Goal: Task Accomplishment & Management: Complete application form

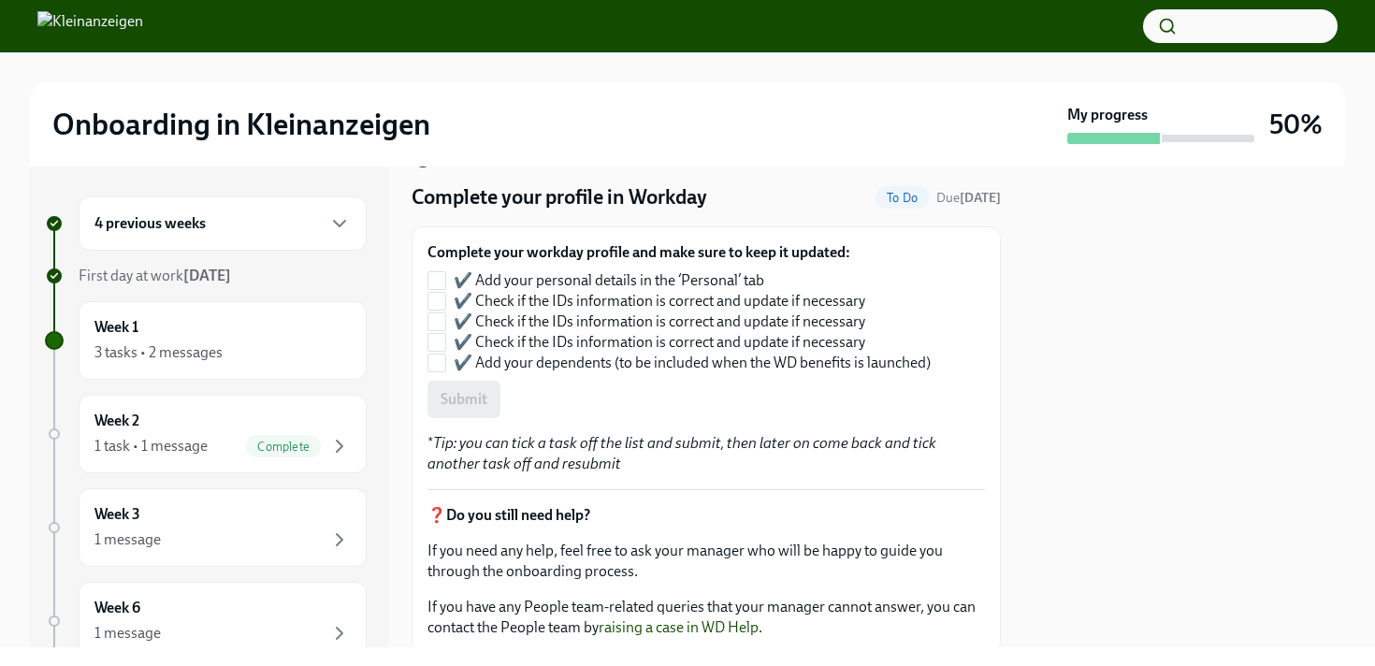
scroll to position [52, 0]
click at [440, 278] on input "✔️ Add your personal details in the ‘Personal’ tab" at bounding box center [436, 278] width 17 height 17
checkbox input "true"
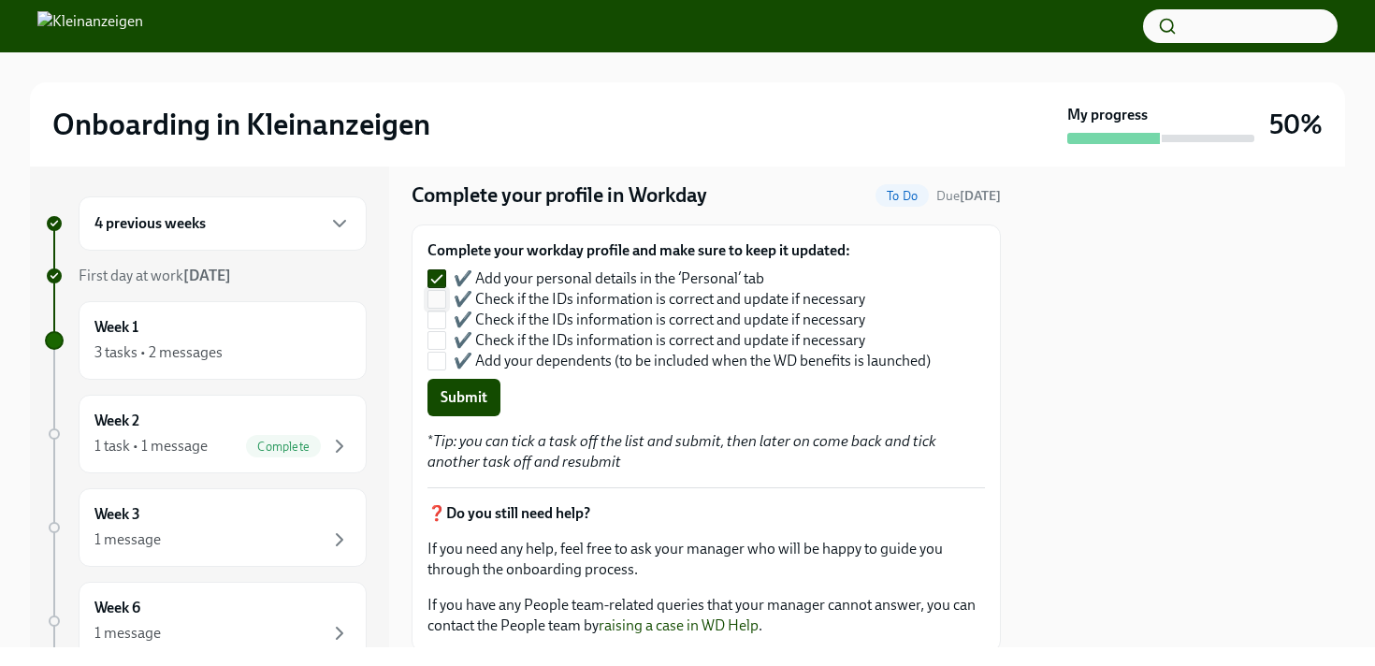
click at [437, 303] on input "✔️ Check if the IDs information is correct and update if necessary" at bounding box center [436, 299] width 17 height 17
checkbox input "true"
click at [437, 317] on input "✔️ Check if the IDs information is correct and update if necessary" at bounding box center [436, 319] width 17 height 17
checkbox input "true"
click at [443, 362] on input "✔️ Add your dependents (to be included when the WD benefits is launched)" at bounding box center [436, 361] width 17 height 17
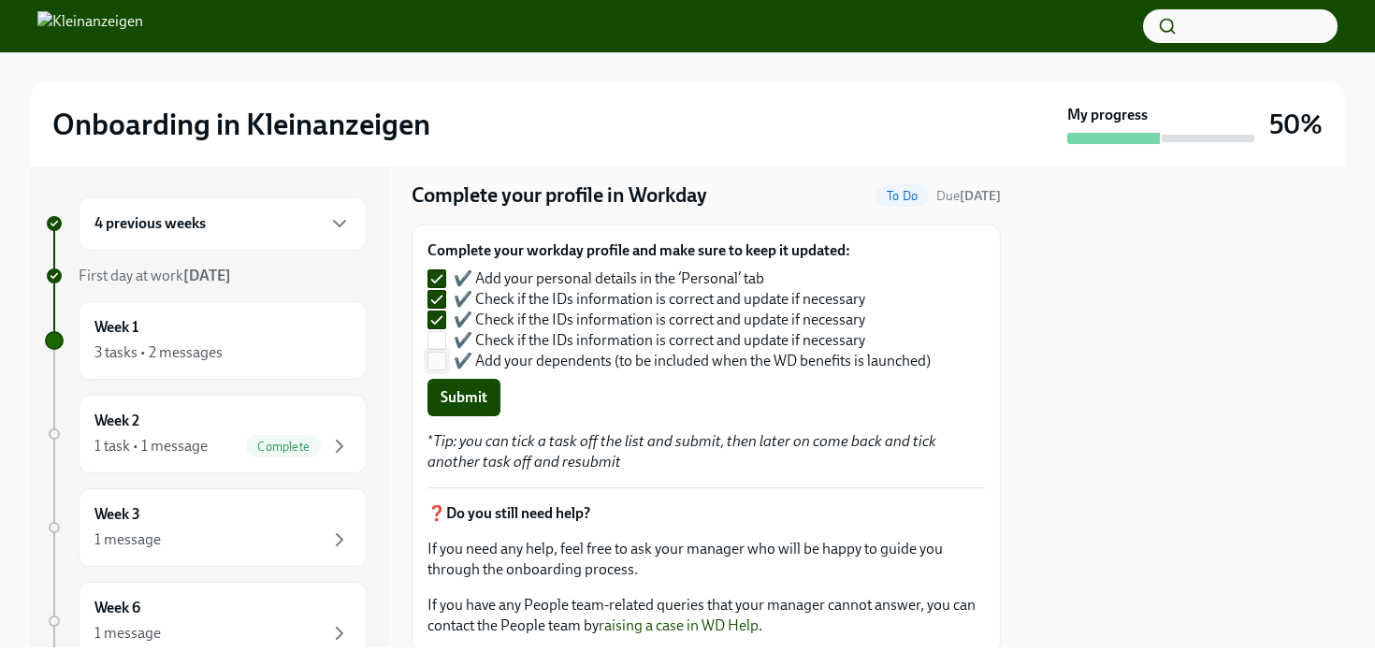
checkbox input "true"
click at [437, 344] on input "✔️ Check if the IDs information is correct and update if necessary" at bounding box center [436, 340] width 17 height 17
checkbox input "true"
click at [456, 389] on span "Submit" at bounding box center [463, 397] width 47 height 19
checkbox input "false"
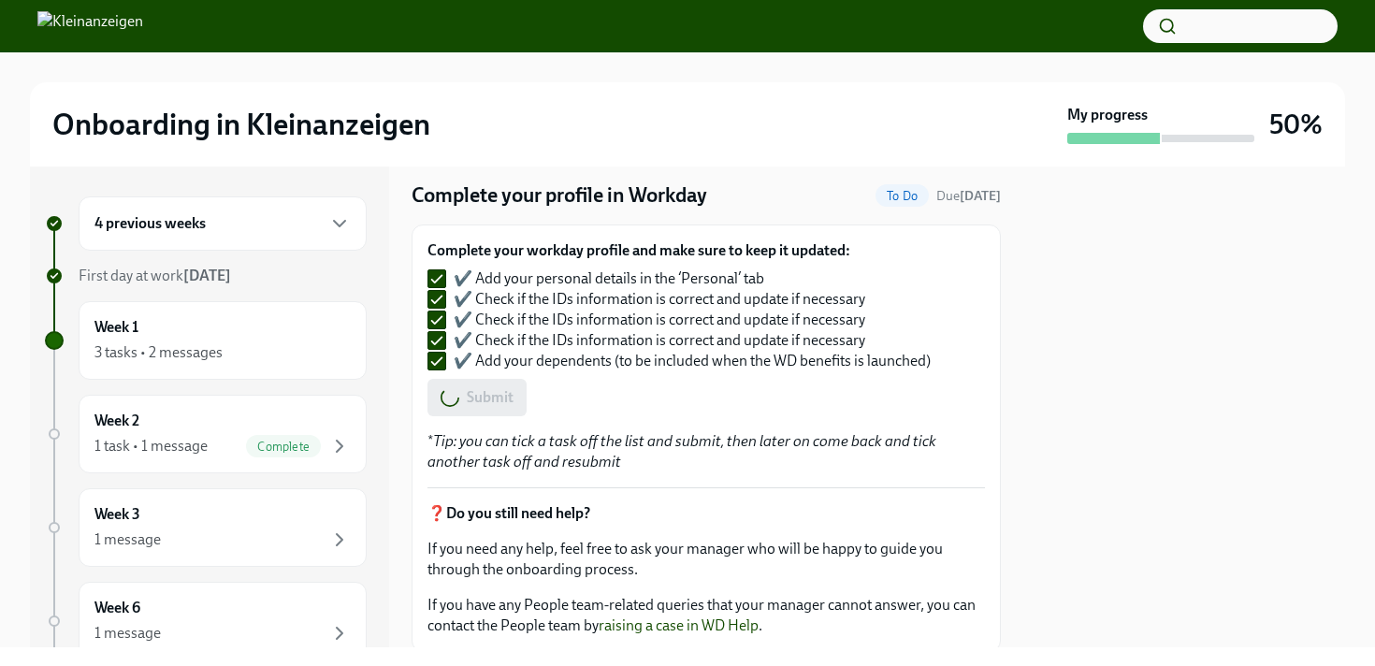
checkbox input "false"
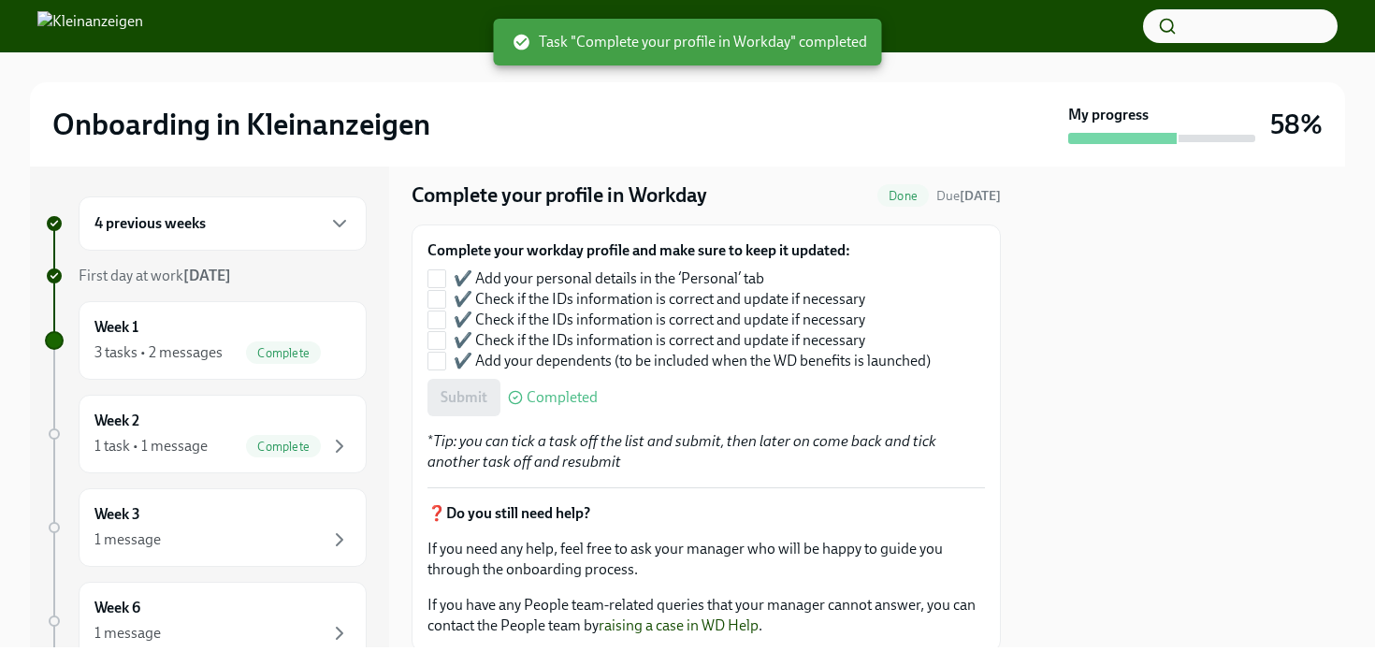
checkbox input "true"
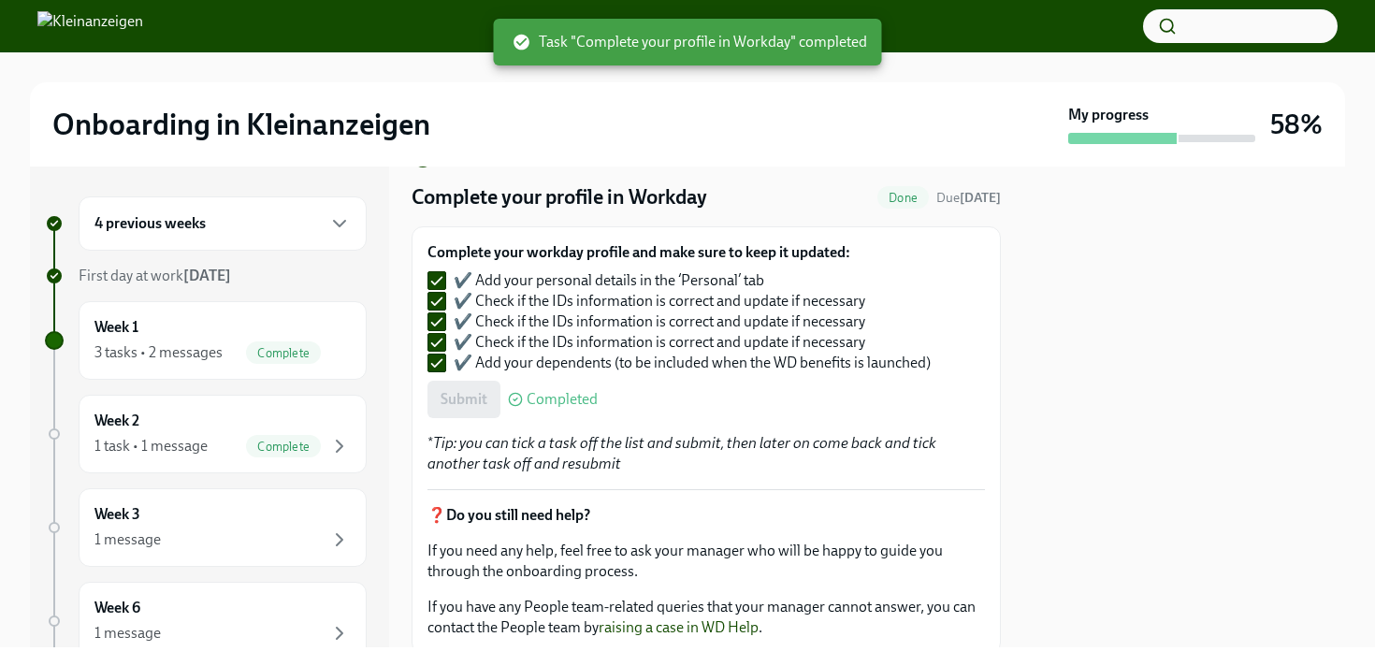
scroll to position [0, 0]
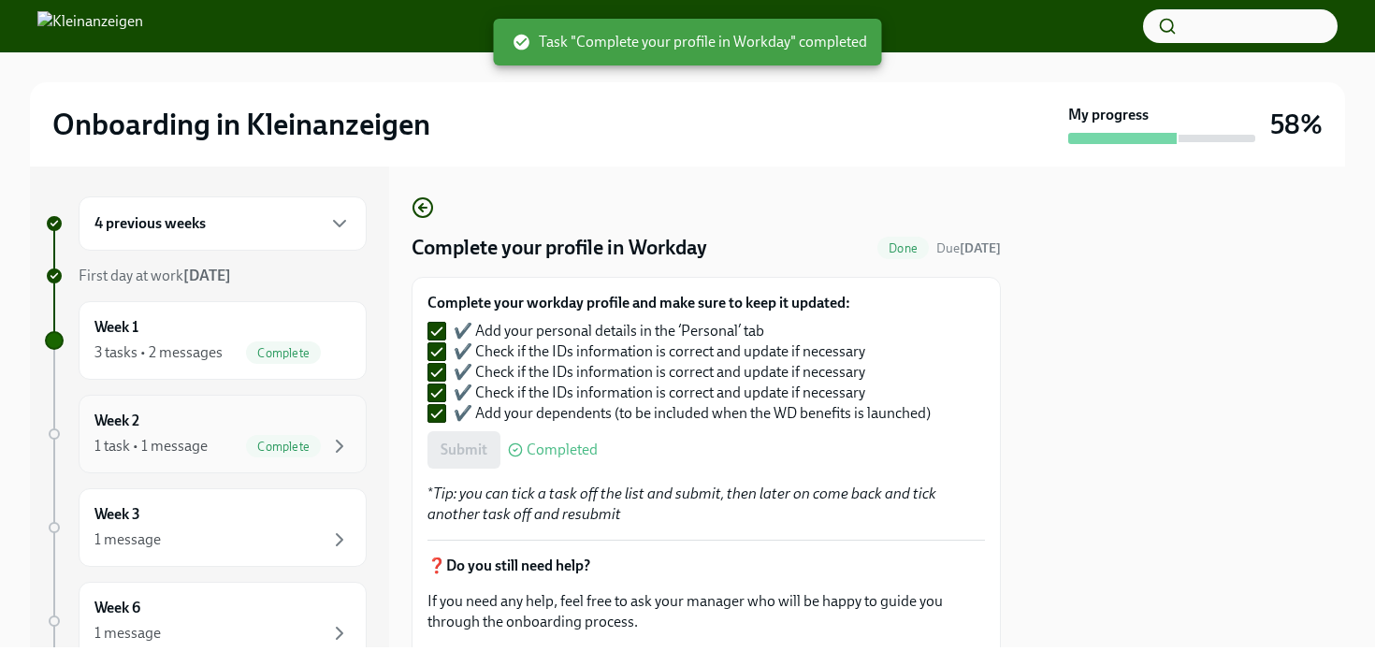
click at [216, 418] on div "Week 2 1 task • 1 message Complete" at bounding box center [222, 434] width 256 height 47
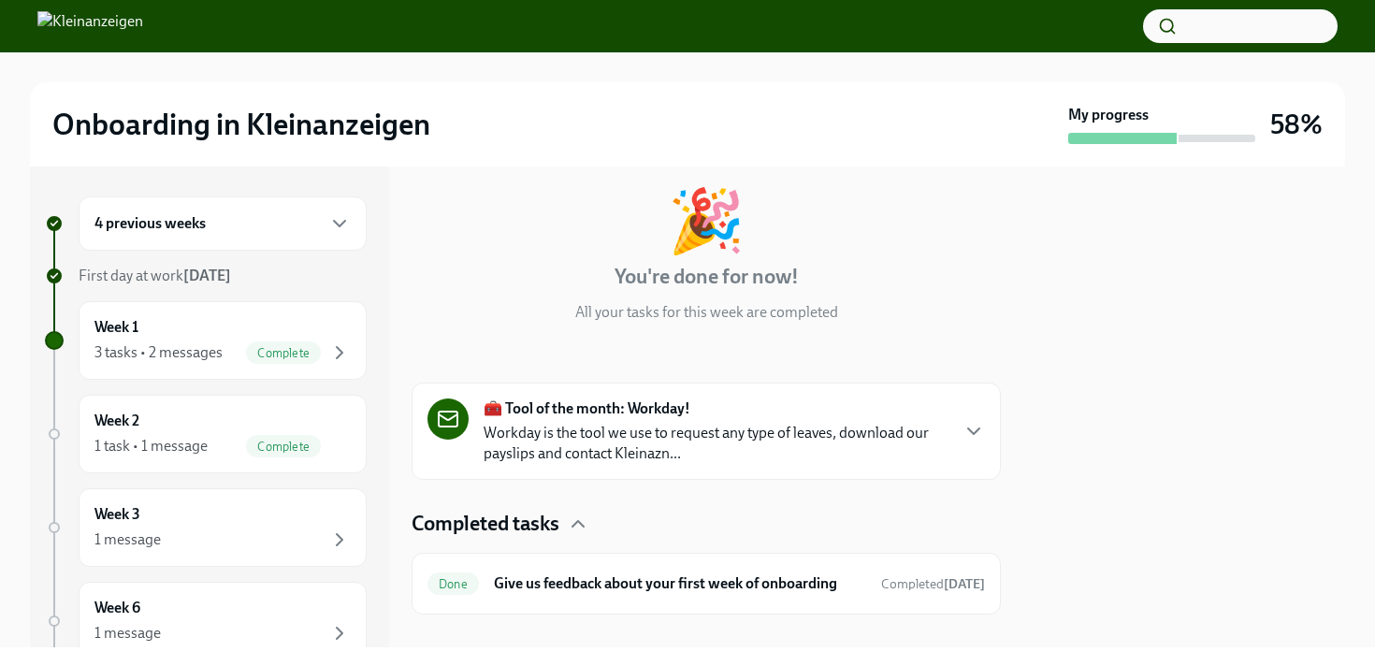
scroll to position [120, 0]
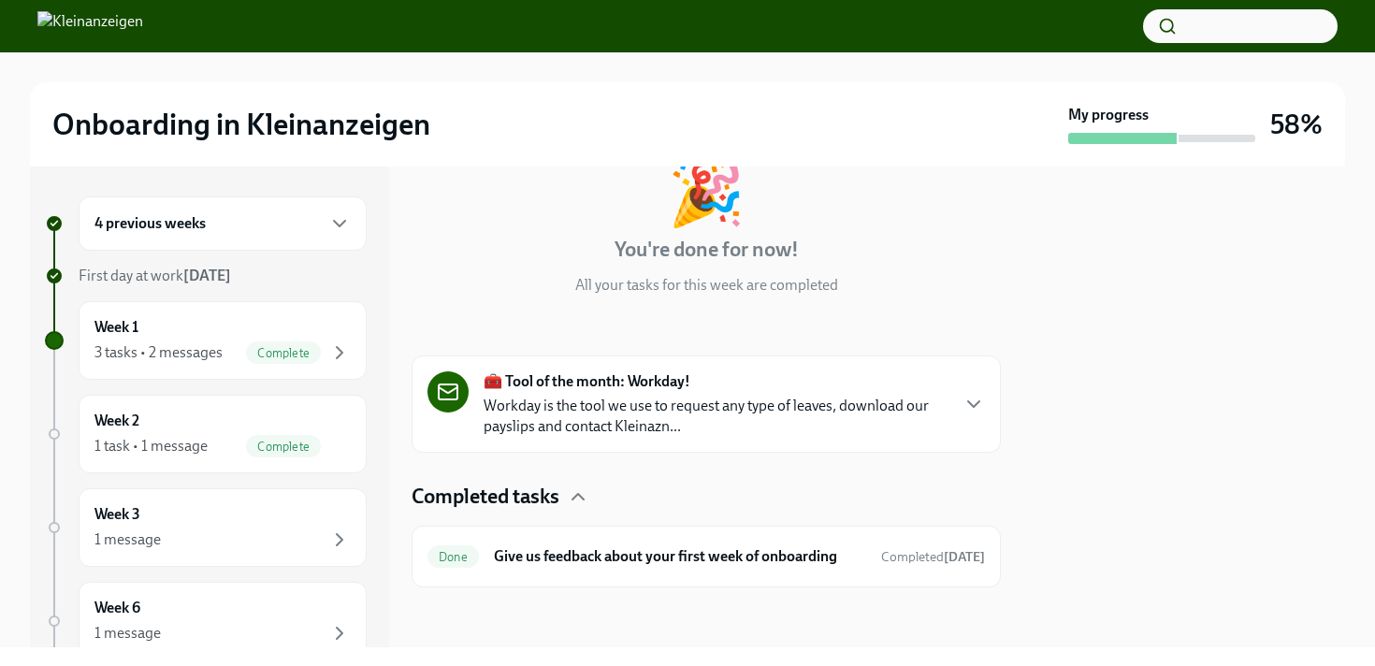
click at [702, 398] on p "Workday is the tool we use to request any type of leaves, download our payslips…" at bounding box center [715, 416] width 464 height 41
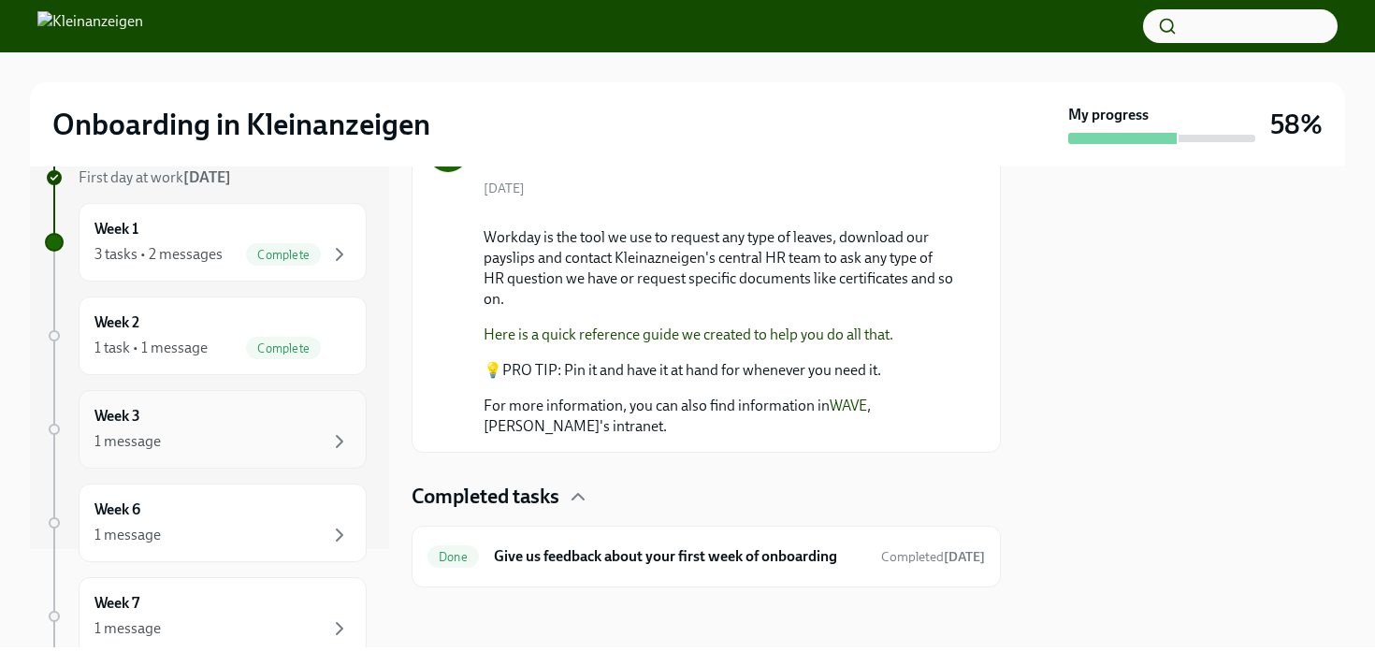
scroll to position [105, 0]
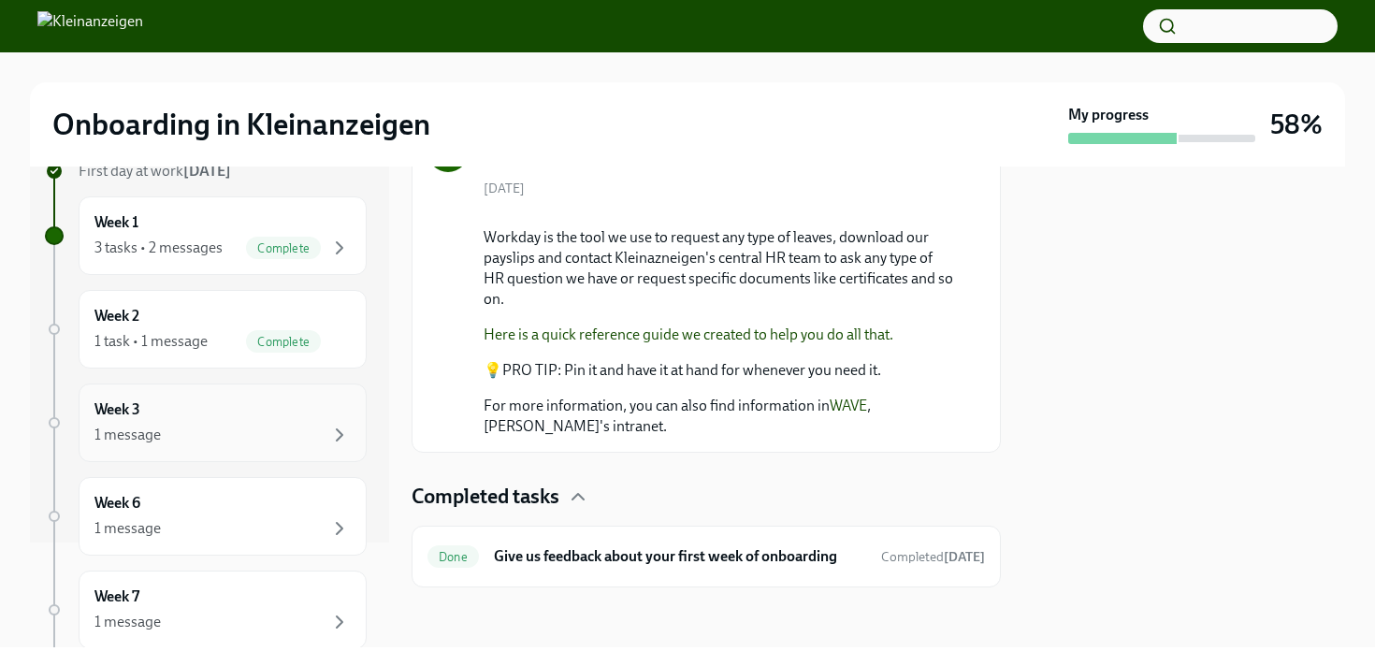
click at [221, 434] on div "1 message" at bounding box center [222, 435] width 256 height 22
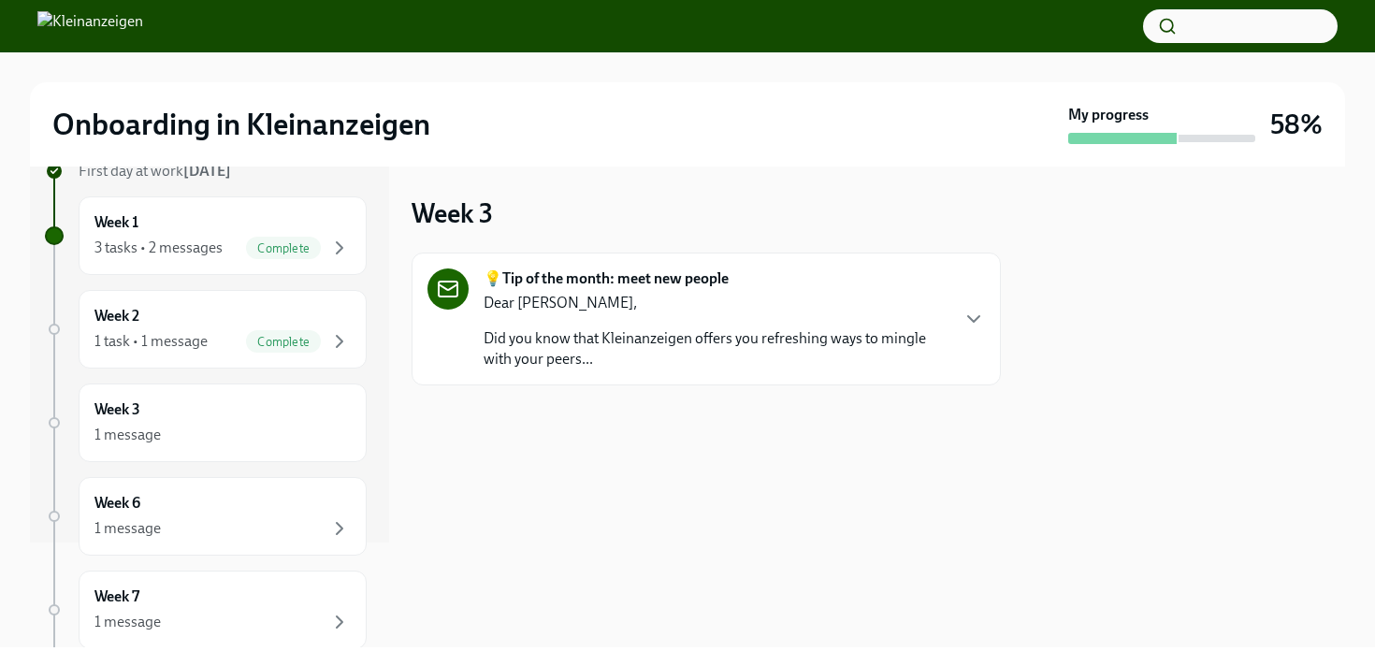
click at [589, 338] on p "Did you know that Kleinanzeigen offers you refreshing ways to mingle with your …" at bounding box center [715, 348] width 464 height 41
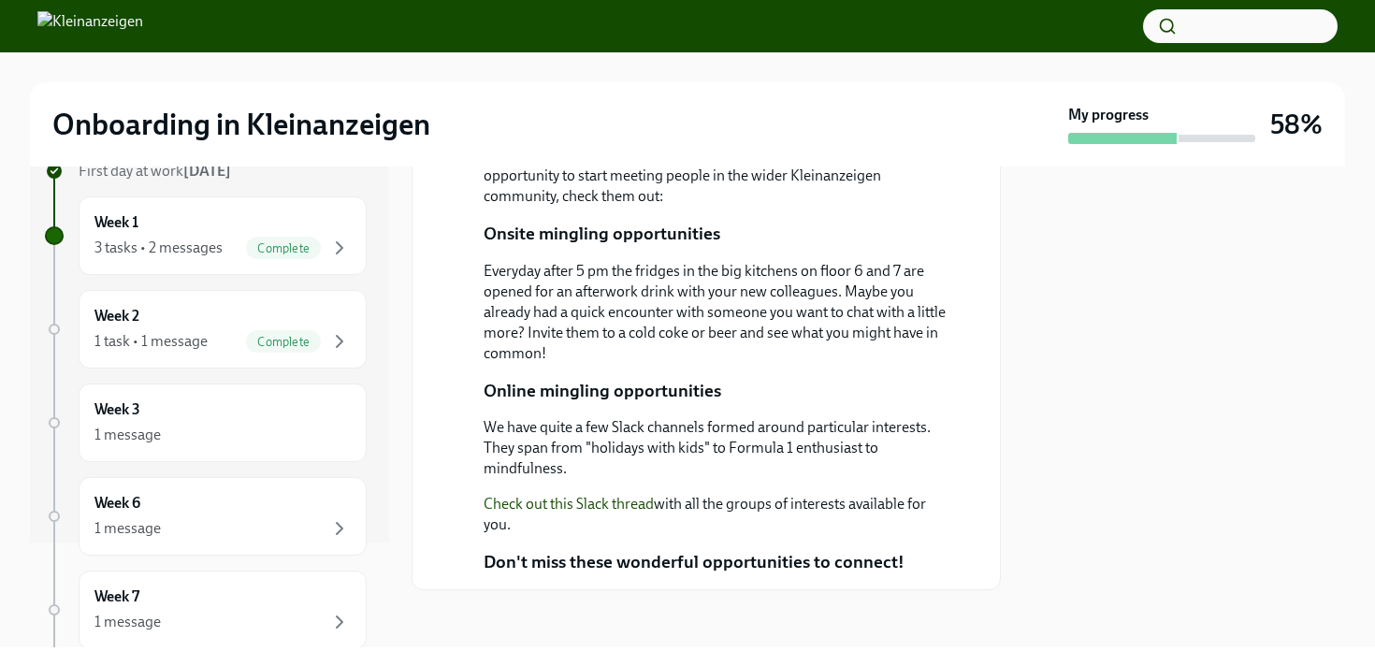
scroll to position [299, 0]
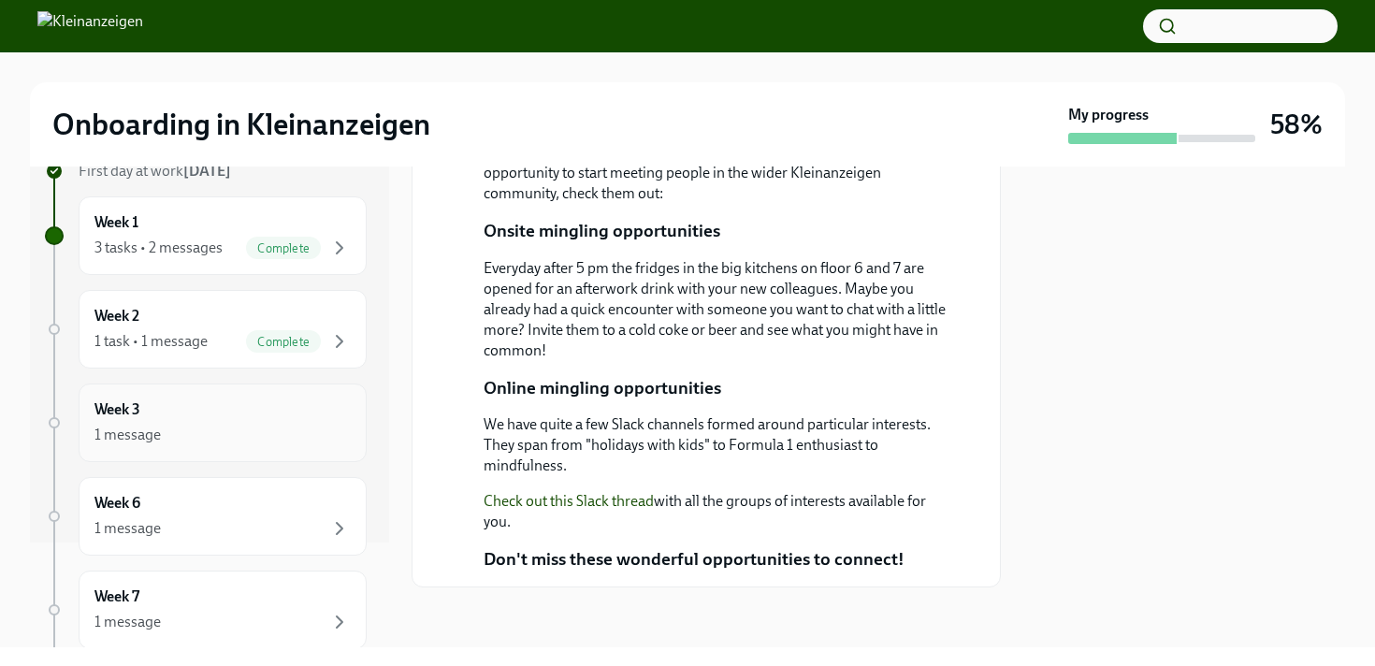
click at [249, 424] on div "1 message" at bounding box center [222, 435] width 256 height 22
click at [226, 499] on div "Week 6 1 message" at bounding box center [222, 516] width 256 height 47
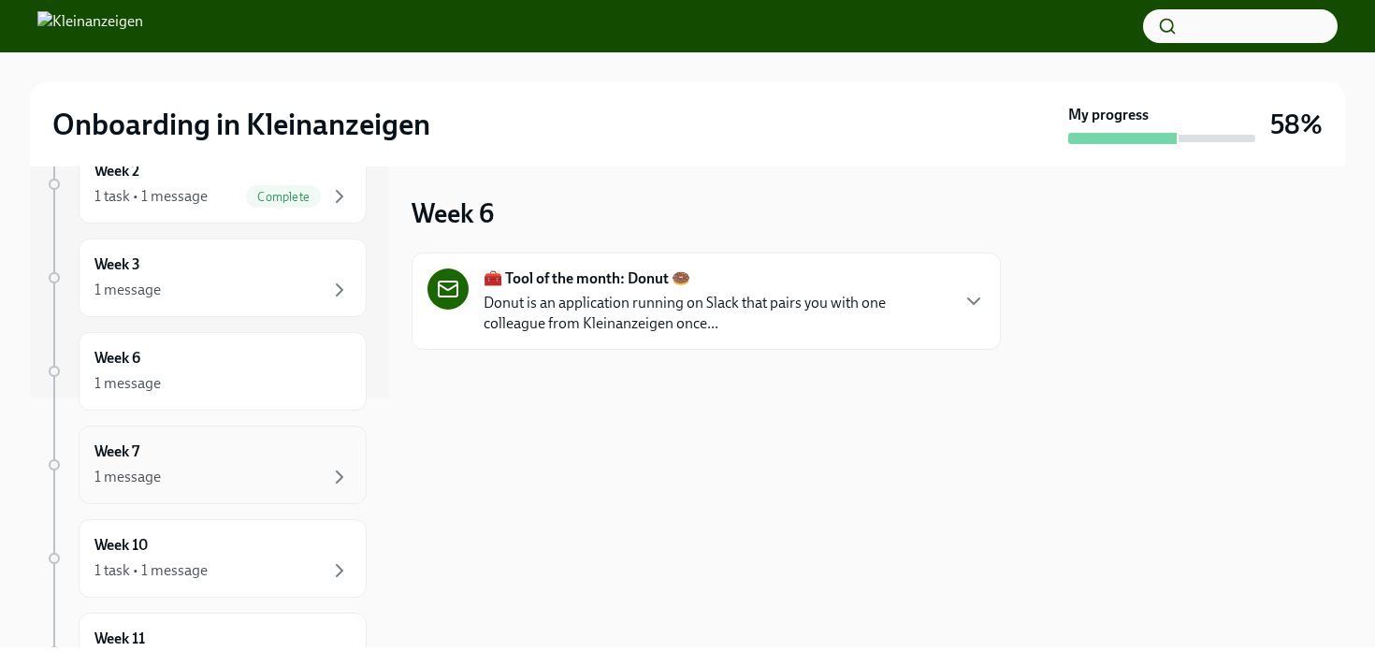
click at [232, 472] on div "1 message" at bounding box center [222, 477] width 256 height 22
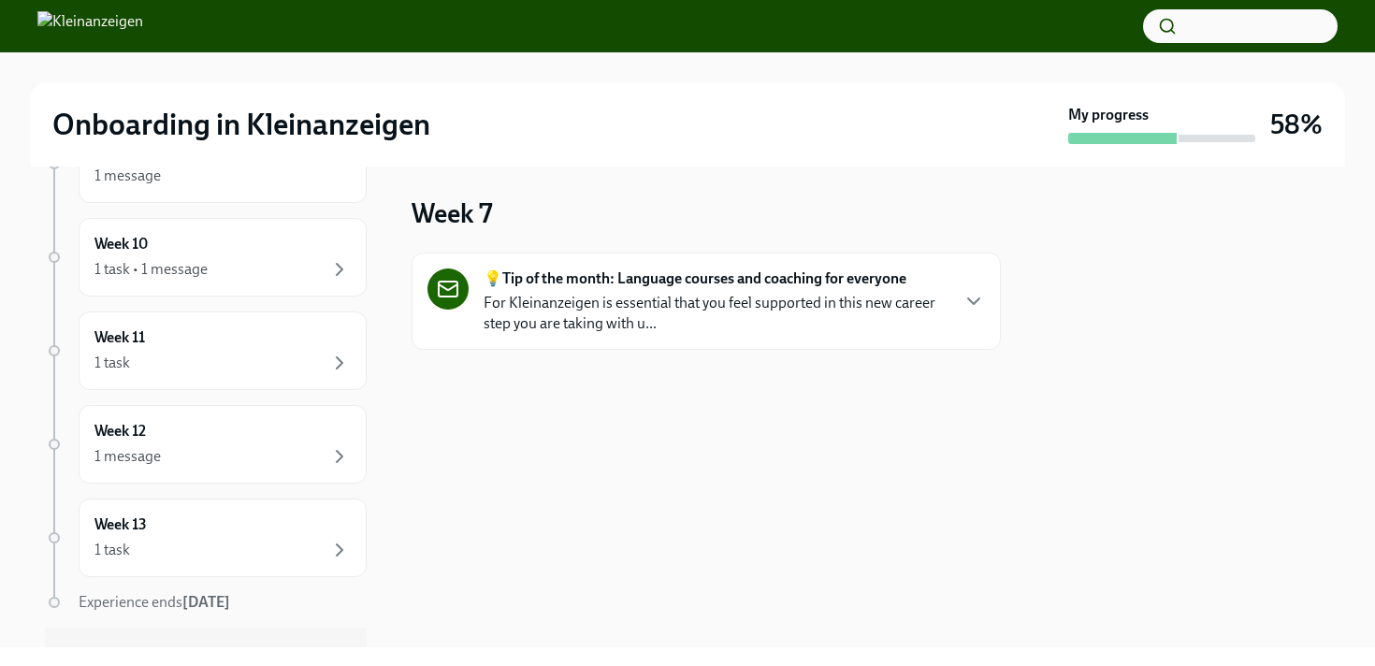
scroll to position [591, 0]
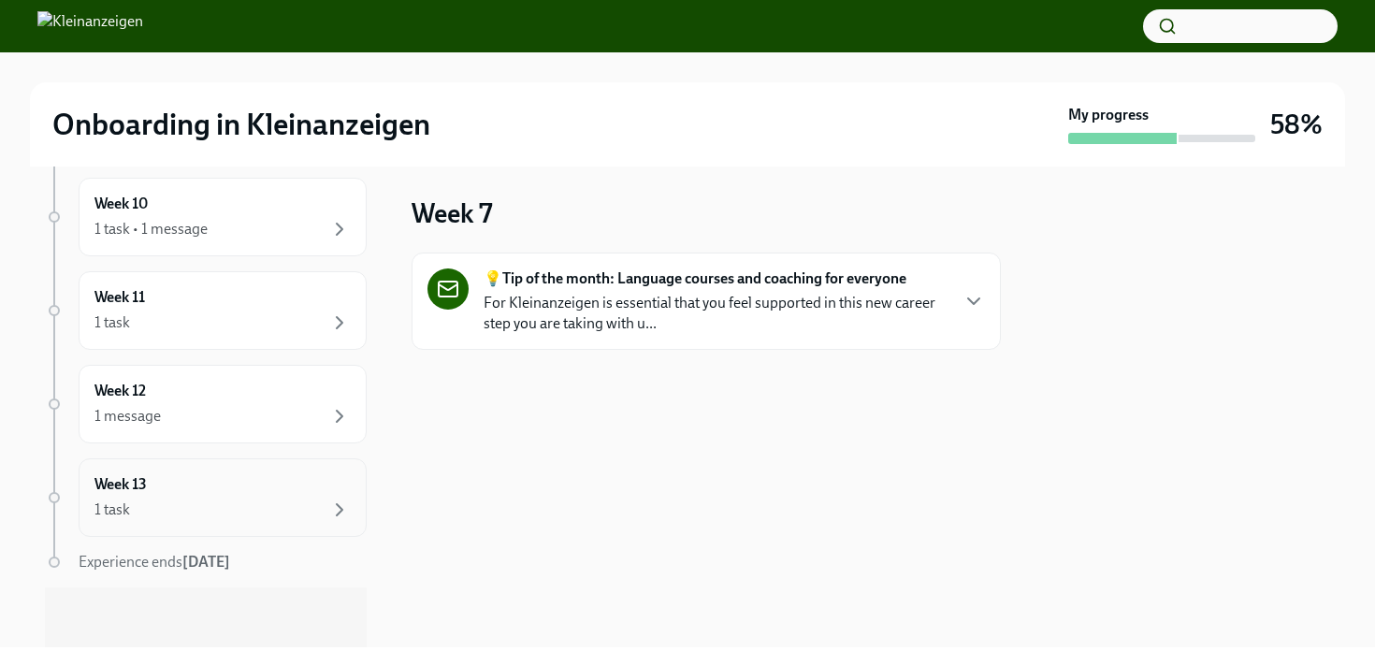
click at [228, 472] on div "Week 13 1 task" at bounding box center [223, 497] width 288 height 79
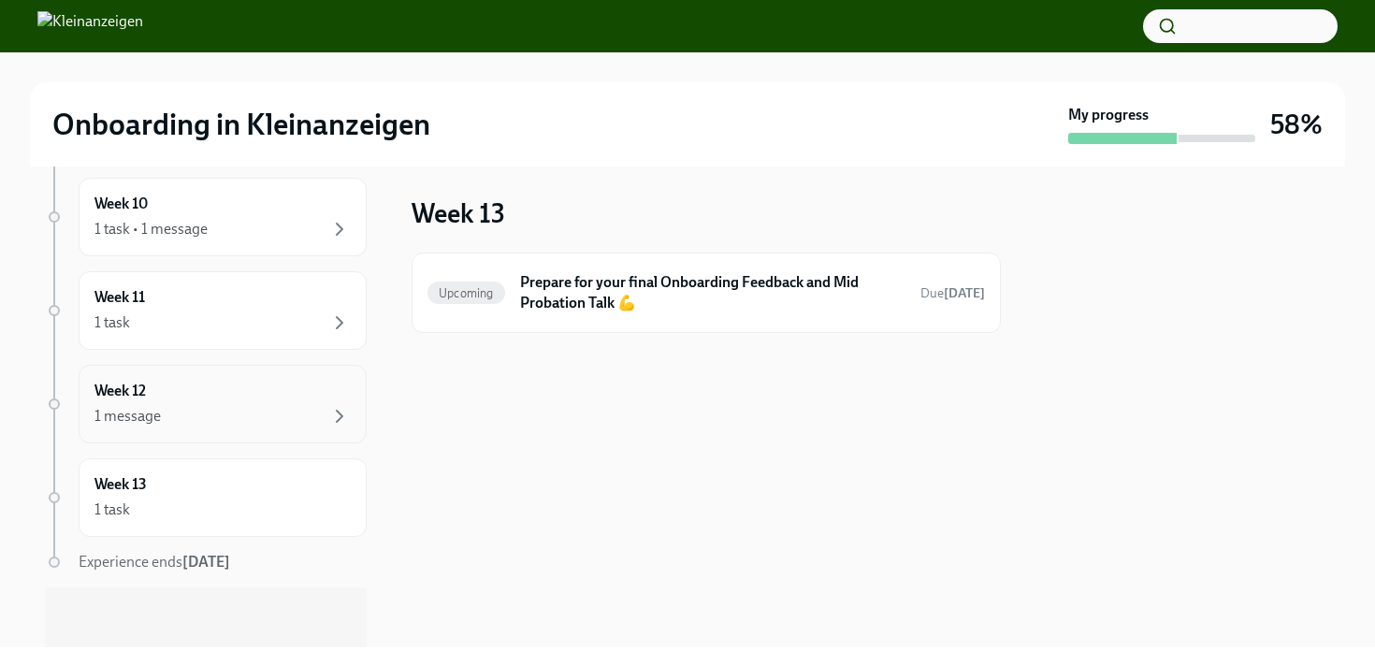
click at [234, 440] on div "Week 12 1 message" at bounding box center [223, 404] width 288 height 79
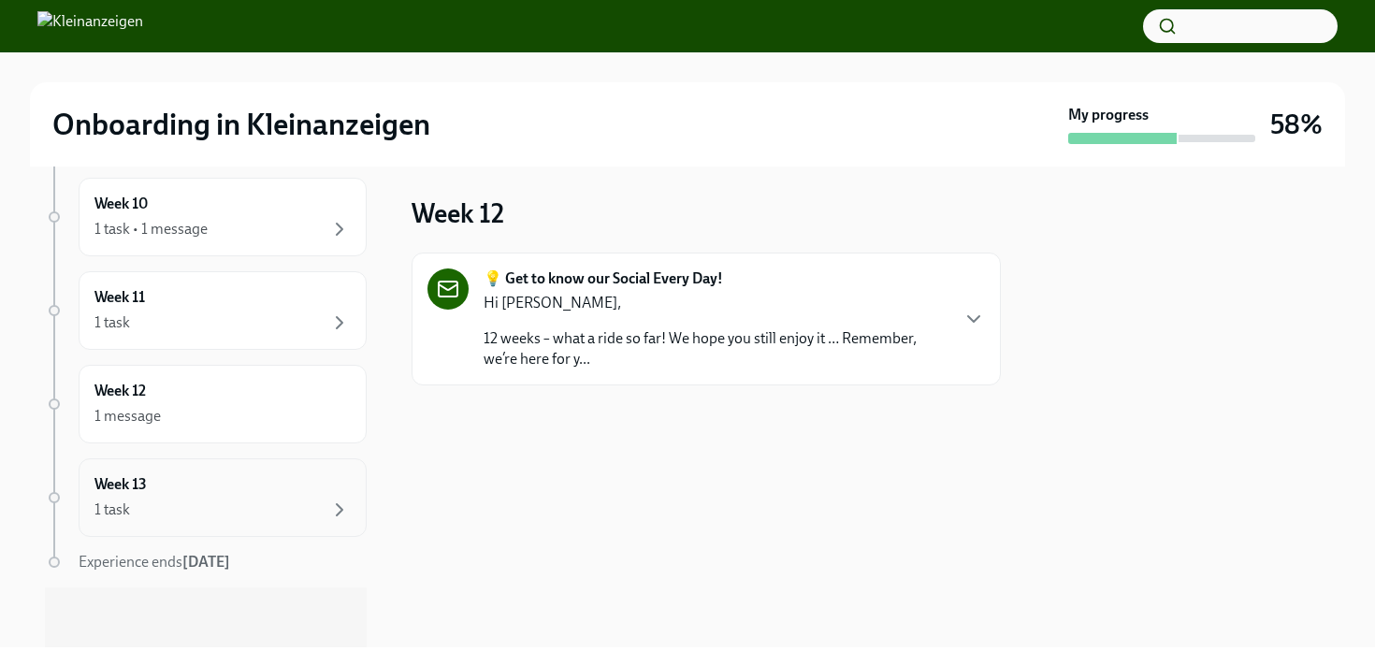
click at [213, 492] on div "Week 13 1 task" at bounding box center [222, 497] width 256 height 47
